Goal: Check status: Check status

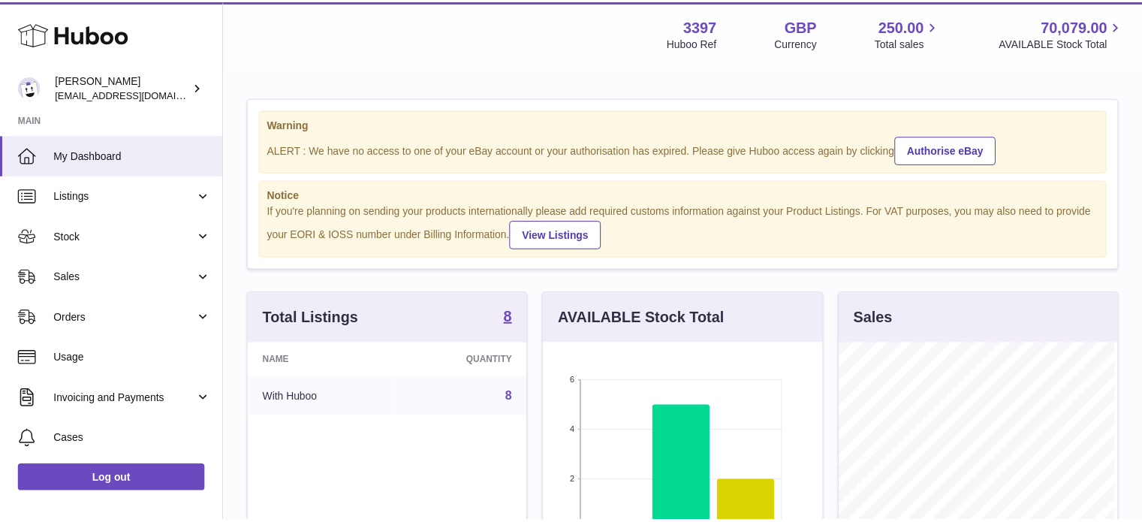
scroll to position [234, 282]
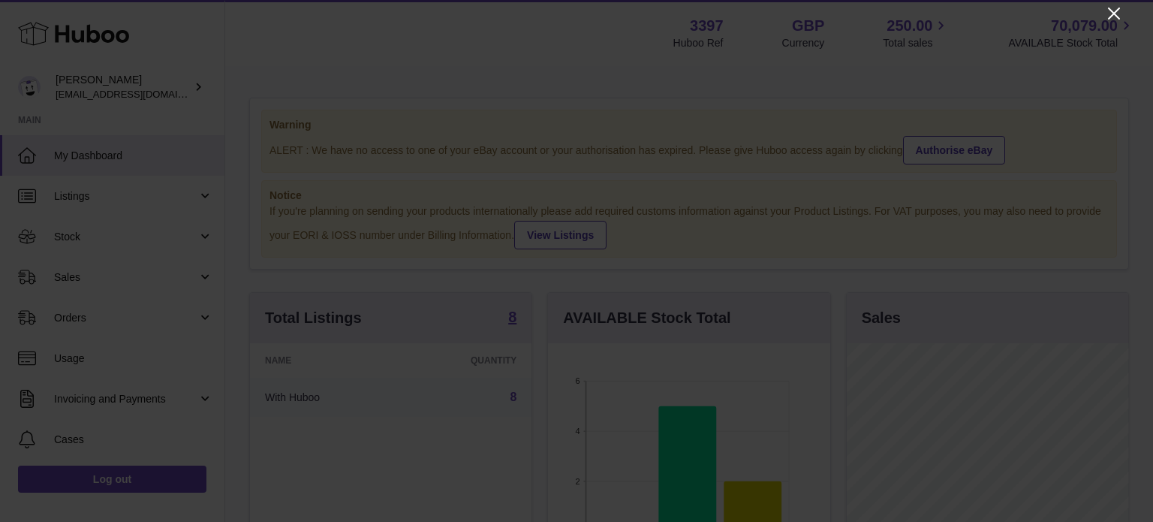
click at [1114, 8] on icon "Close" at bounding box center [1114, 14] width 18 height 18
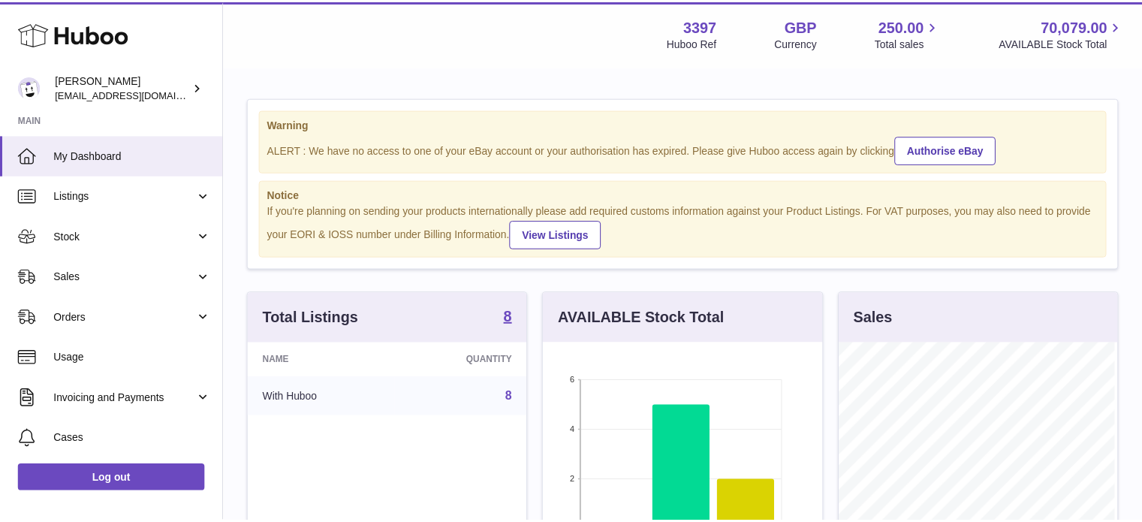
scroll to position [750684, 750640]
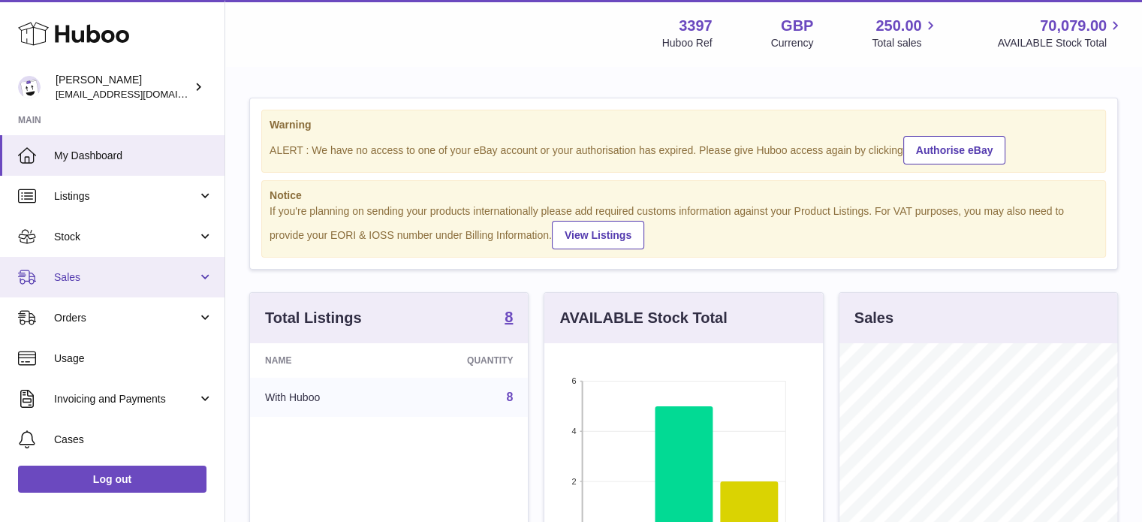
click at [92, 279] on span "Sales" at bounding box center [125, 277] width 143 height 14
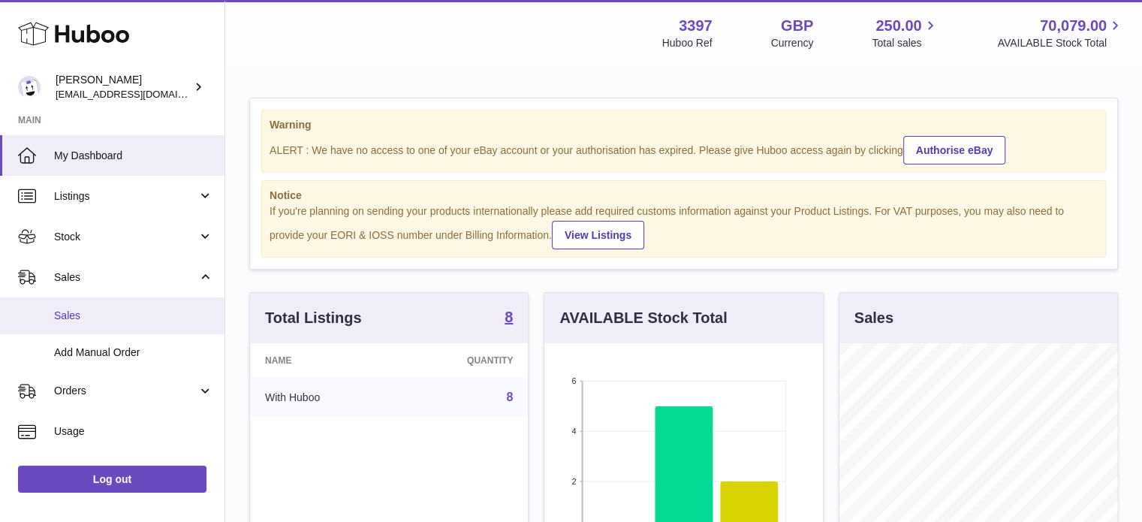
click at [103, 322] on link "Sales" at bounding box center [112, 315] width 225 height 37
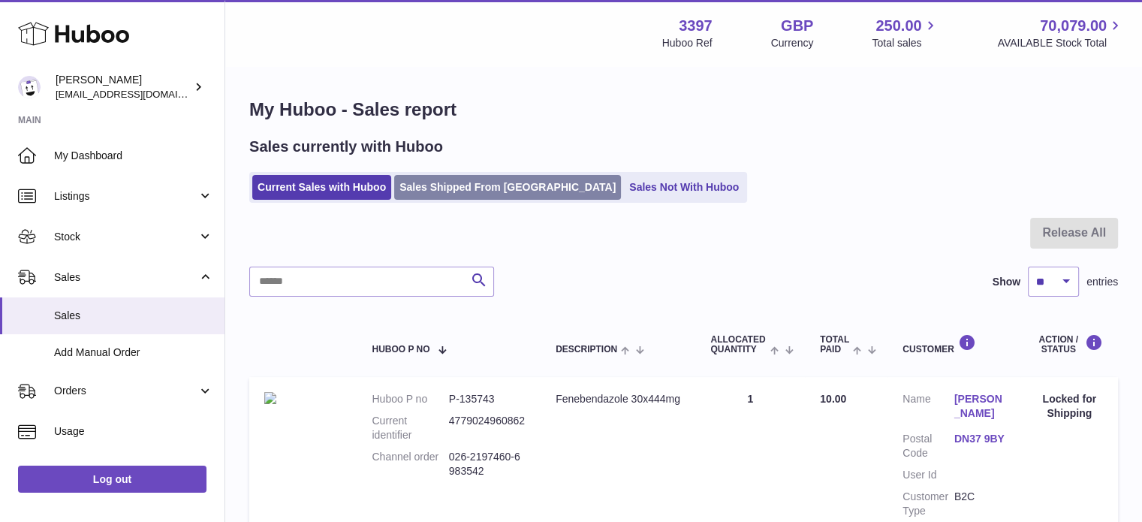
click at [442, 182] on link "Sales Shipped From [GEOGRAPHIC_DATA]" at bounding box center [507, 187] width 227 height 25
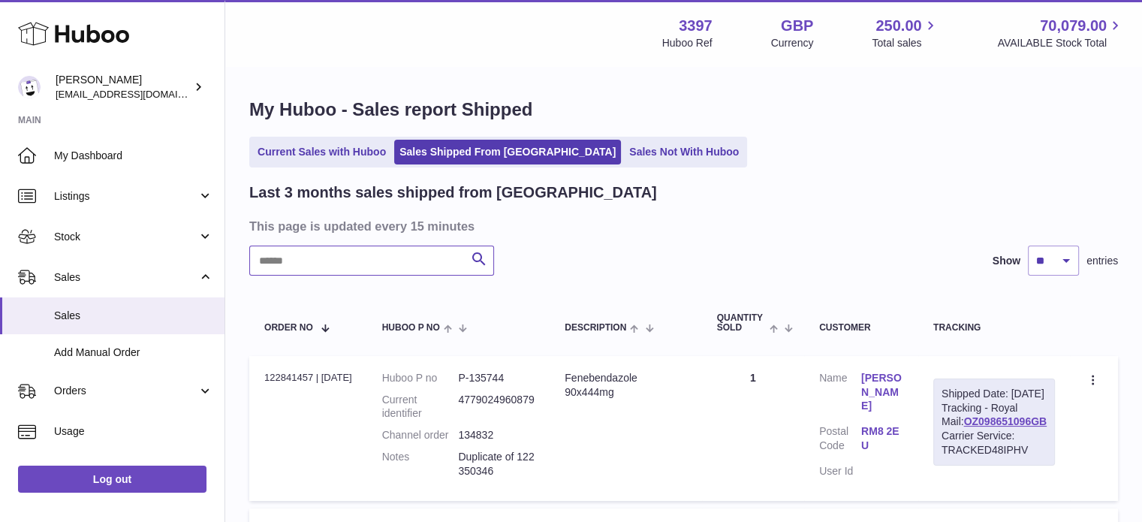
click at [338, 269] on input "text" at bounding box center [371, 261] width 245 height 30
paste input "******"
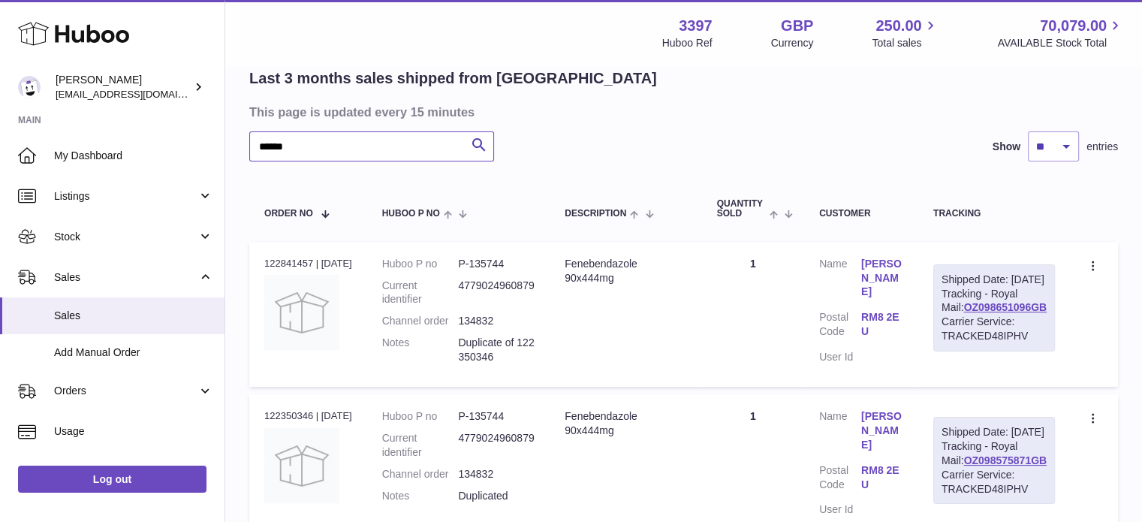
scroll to position [125, 0]
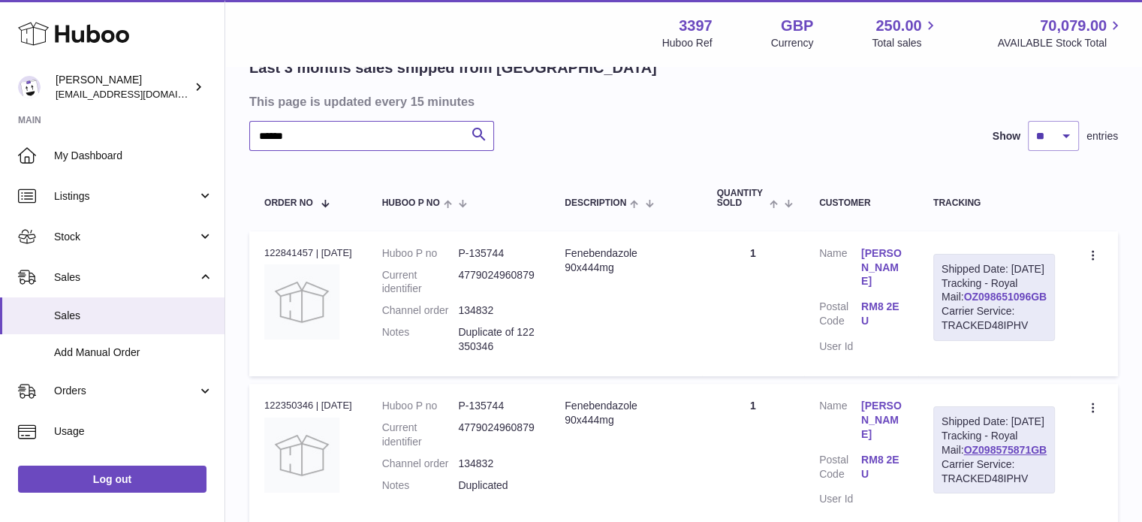
type input "******"
click at [992, 303] on link "OZ098651096GB" at bounding box center [1004, 297] width 83 height 12
click at [975, 303] on link "OZ098651096GB" at bounding box center [1004, 297] width 83 height 12
